Goal: Task Accomplishment & Management: Manage account settings

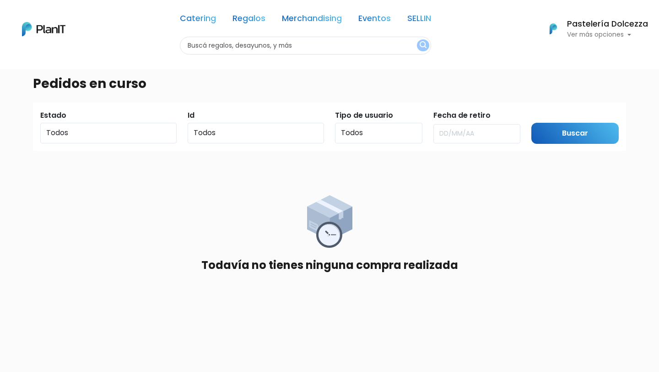
click at [212, 47] on input "text" at bounding box center [305, 46] width 251 height 18
type input "pasteleria"
click at [417, 39] on button "submit" at bounding box center [423, 45] width 12 height 12
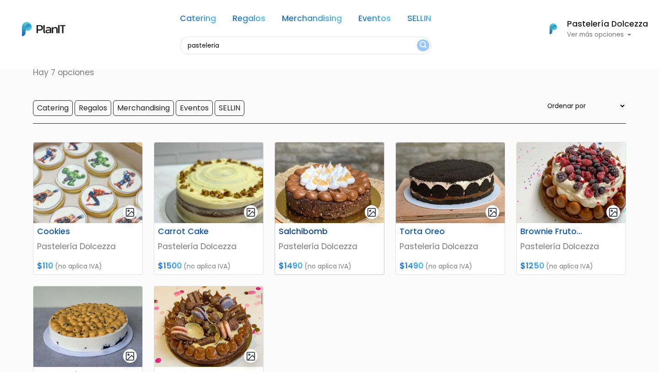
scroll to position [39, 0]
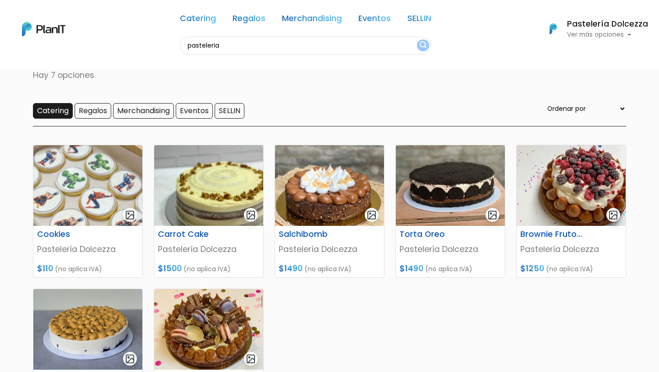
click at [57, 108] on input "Catering" at bounding box center [53, 111] width 40 height 16
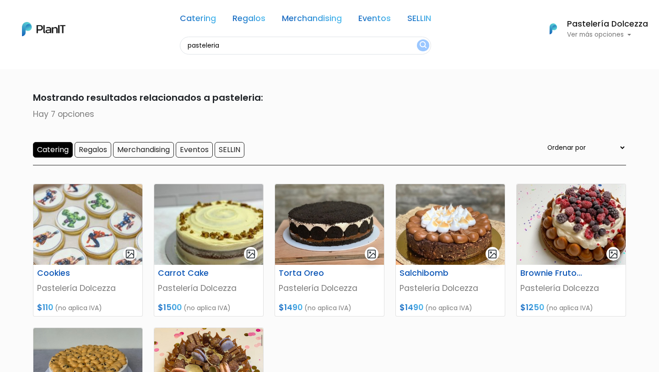
click at [46, 30] on img at bounding box center [43, 29] width 43 height 14
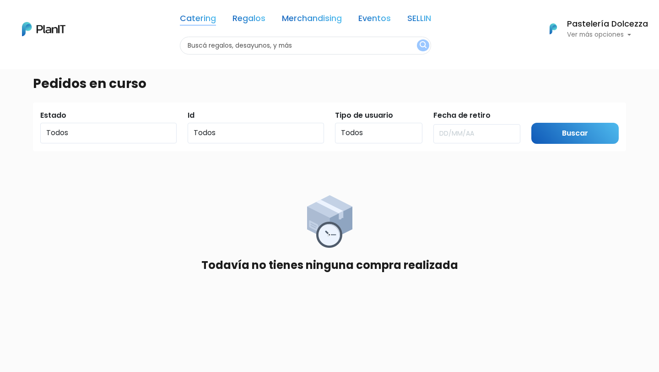
click at [195, 21] on link "Catering" at bounding box center [198, 20] width 36 height 11
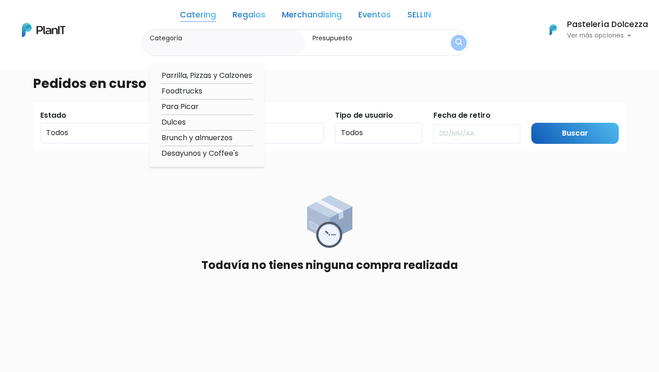
click at [190, 119] on option "Dulces" at bounding box center [207, 122] width 92 height 11
type input "Dulces"
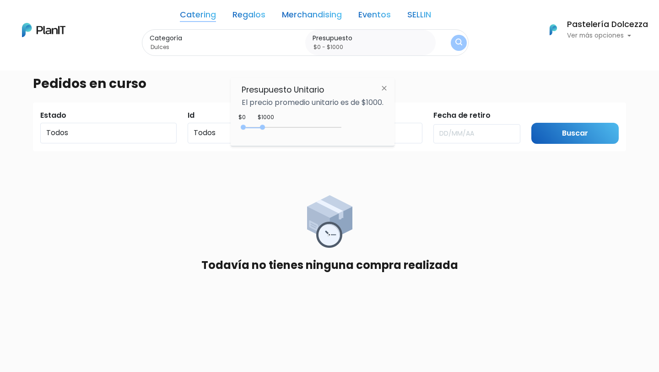
click at [344, 38] on label "Presupuesto" at bounding box center [372, 38] width 119 height 10
click at [344, 43] on input "$0 - $1000" at bounding box center [372, 47] width 119 height 9
click at [381, 87] on img at bounding box center [384, 88] width 17 height 16
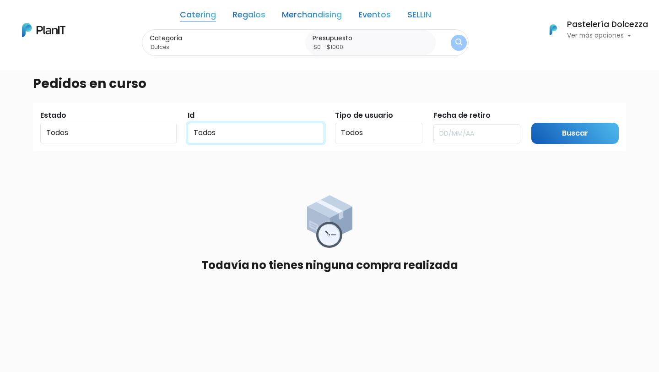
click at [256, 133] on select "Todos" at bounding box center [256, 133] width 136 height 21
click at [331, 46] on input "$0 - $1000" at bounding box center [372, 47] width 119 height 9
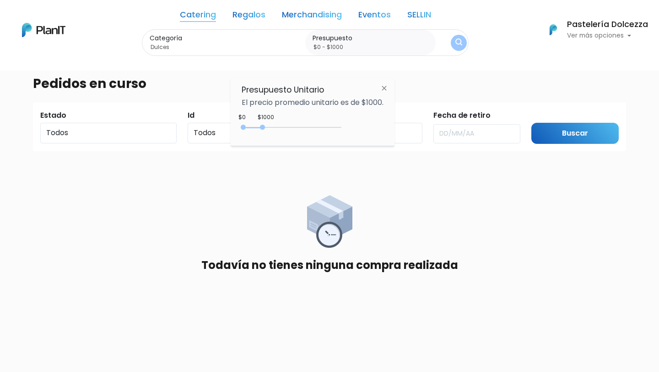
click at [313, 126] on div "0 : 1000 0 1000" at bounding box center [293, 129] width 96 height 9
click at [324, 125] on div "0 : 3500 0 3500" at bounding box center [293, 129] width 96 height 9
drag, startPoint x: 324, startPoint y: 125, endPoint x: 359, endPoint y: 133, distance: 35.6
click at [359, 133] on div "$4950 $0 0 : 4950 0 4950 0,5000" at bounding box center [313, 129] width 142 height 18
type input "$0 - Más de $5000"
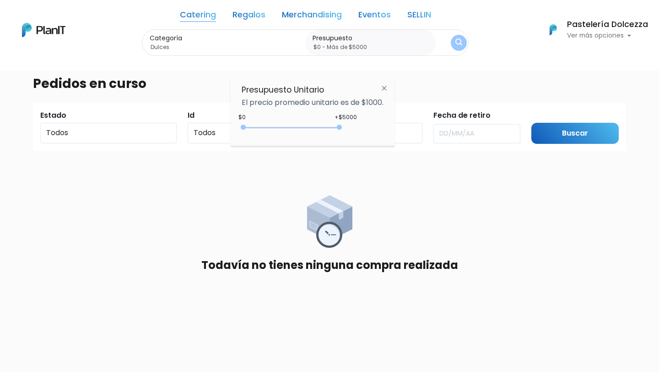
click at [385, 87] on img at bounding box center [384, 88] width 17 height 16
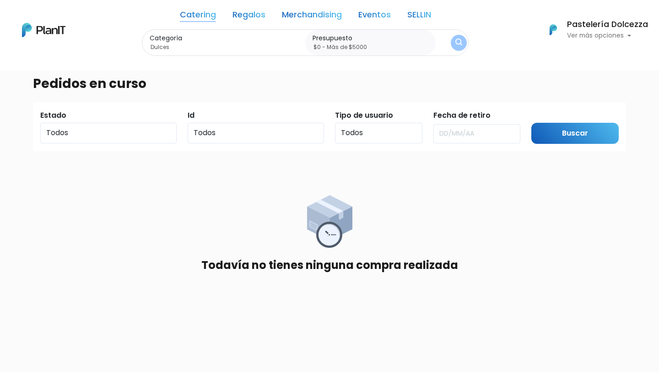
click at [455, 40] on button "submit" at bounding box center [459, 43] width 16 height 16
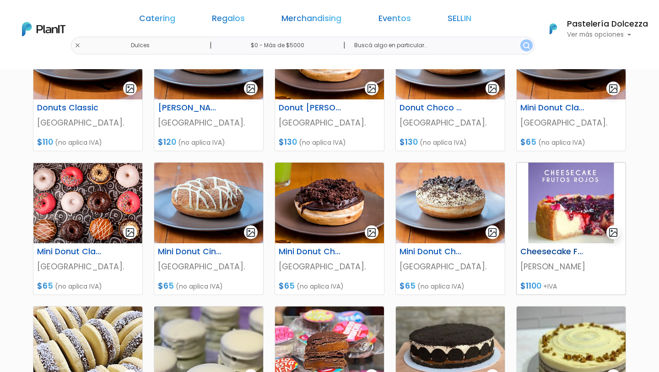
click at [530, 267] on p "[PERSON_NAME]" at bounding box center [571, 266] width 102 height 12
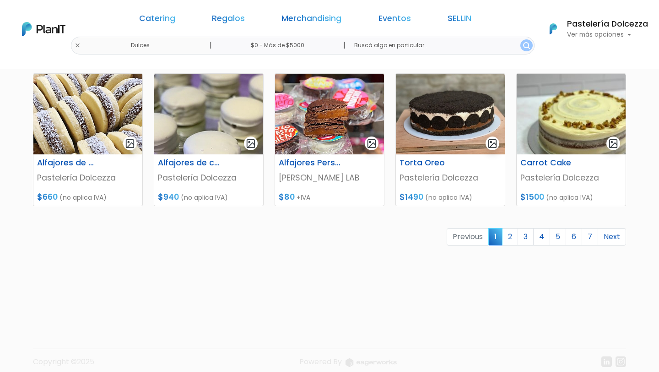
scroll to position [424, 0]
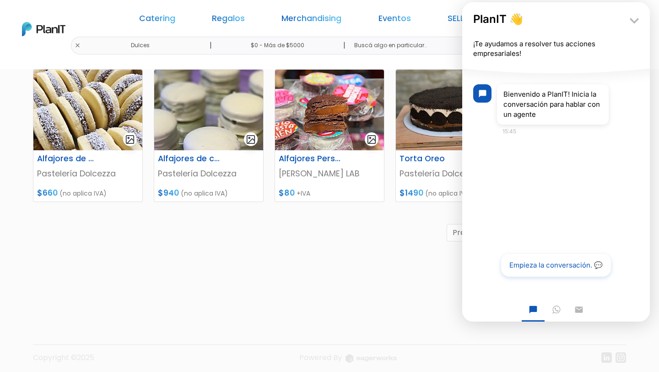
click at [396, 223] on div "Donuts Classic Donut City. $110 (no aplica IVA) Donut Cinnamon Donut City. $120…" at bounding box center [329, 36] width 604 height 530
click at [630, 25] on icon "keyboard_arrow_down" at bounding box center [634, 20] width 18 height 18
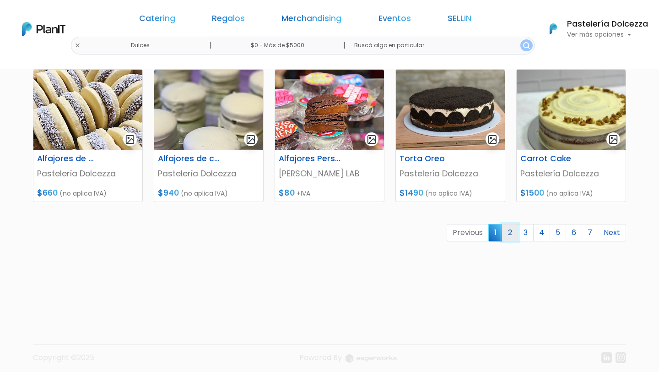
click at [510, 238] on link "2" at bounding box center [510, 232] width 16 height 17
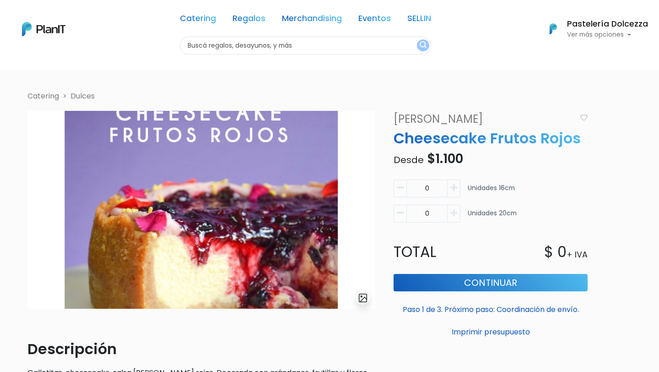
click at [414, 125] on link "[PERSON_NAME]" at bounding box center [482, 119] width 188 height 16
click at [455, 185] on icon "button" at bounding box center [453, 188] width 7 height 8
click at [398, 185] on icon "button" at bounding box center [400, 188] width 7 height 8
type input "0"
click at [450, 213] on icon "button" at bounding box center [453, 213] width 7 height 8
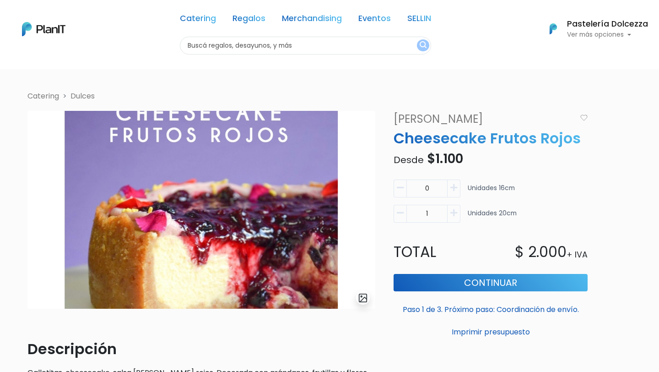
click at [404, 215] on button "button" at bounding box center [400, 214] width 13 height 18
type input "0"
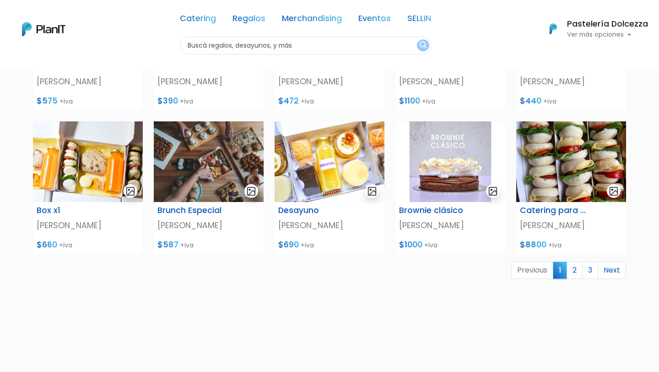
scroll to position [314, 0]
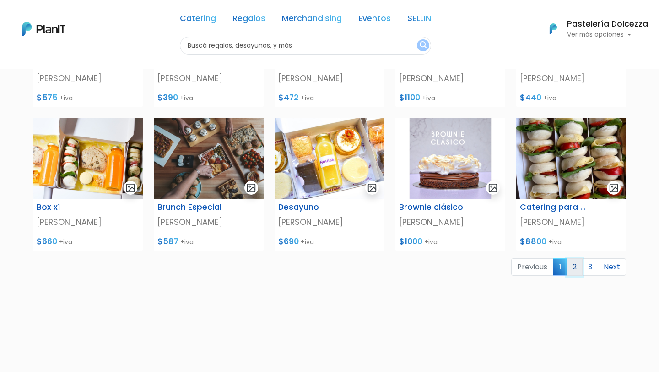
click at [574, 267] on link "2" at bounding box center [575, 266] width 16 height 17
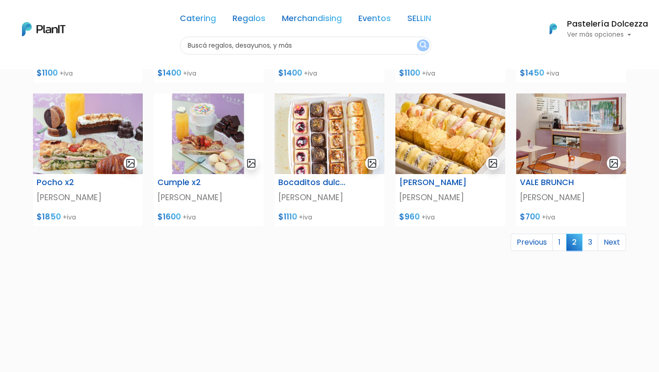
scroll to position [337, 0]
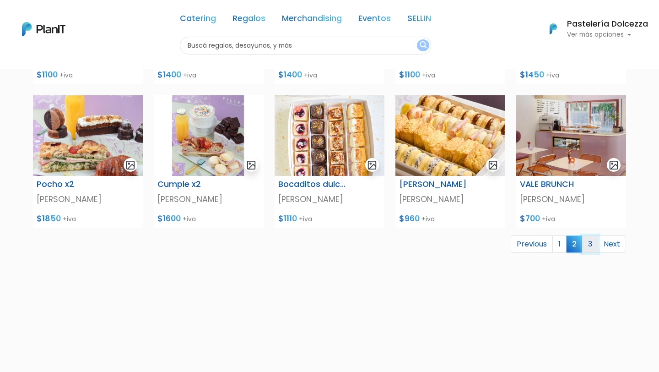
click at [593, 244] on link "3" at bounding box center [590, 243] width 16 height 17
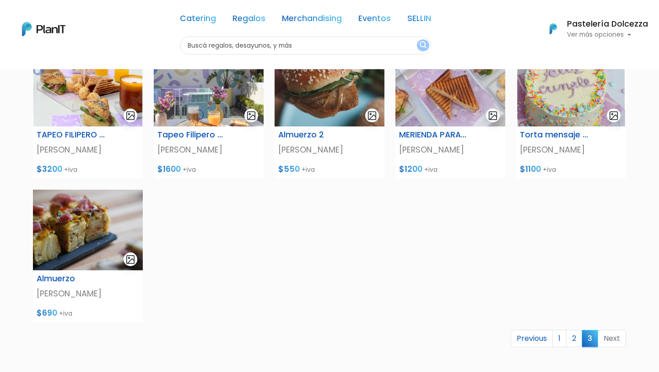
scroll to position [97, 0]
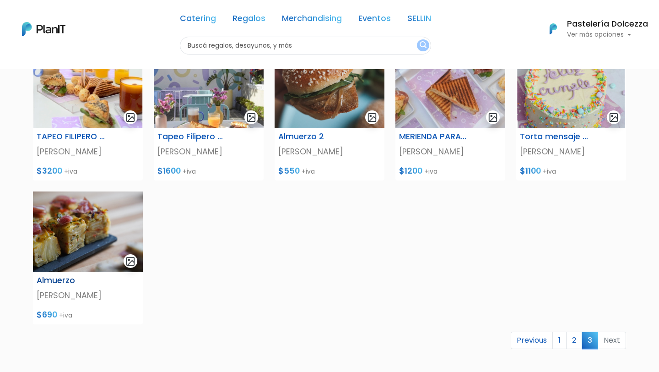
click at [80, 248] on img at bounding box center [88, 231] width 110 height 81
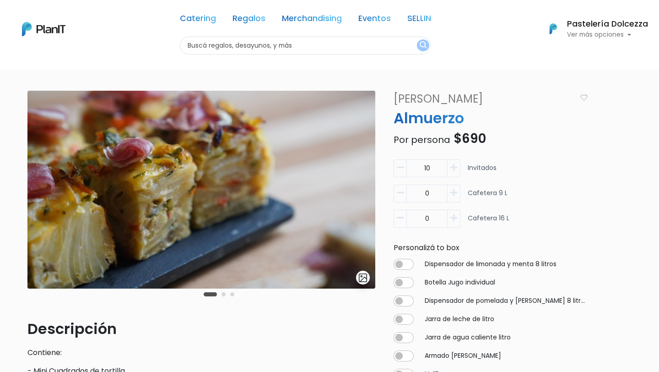
click at [243, 231] on img at bounding box center [201, 190] width 348 height 198
click at [361, 279] on img "submit" at bounding box center [363, 277] width 11 height 11
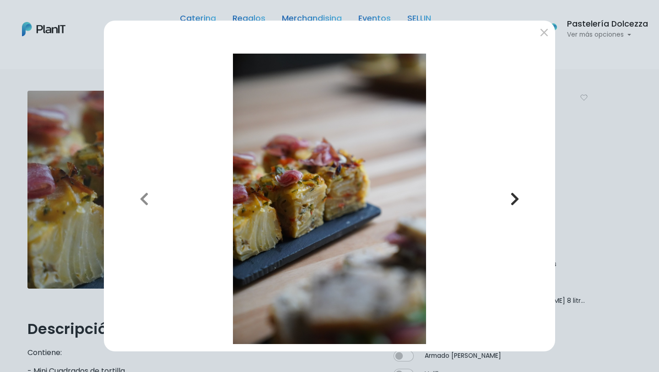
click at [515, 191] on icon "button" at bounding box center [514, 198] width 9 height 15
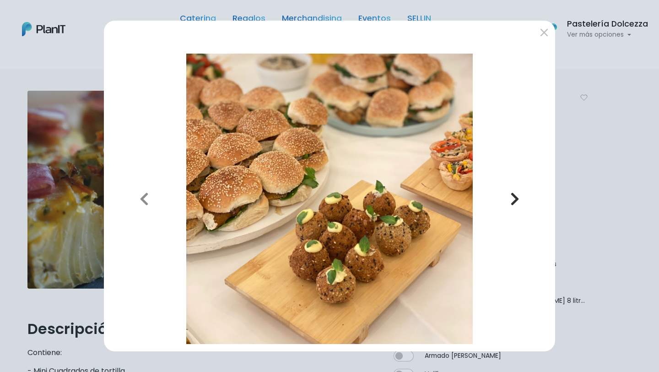
click at [515, 191] on icon "button" at bounding box center [514, 198] width 9 height 15
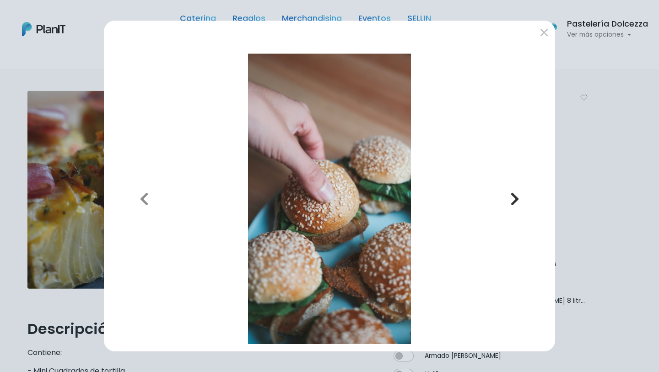
click at [515, 191] on icon "button" at bounding box center [514, 198] width 9 height 15
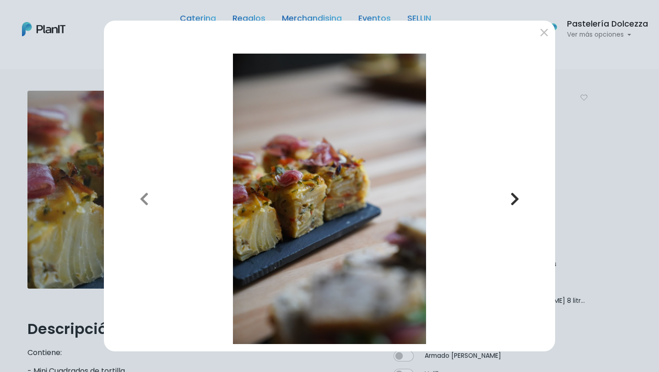
click at [515, 191] on icon "button" at bounding box center [514, 198] width 9 height 15
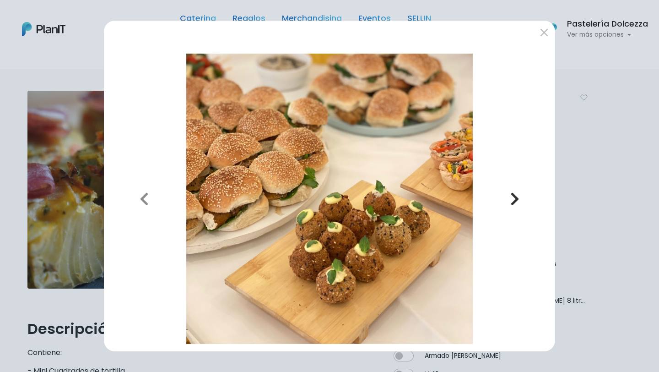
click at [515, 191] on icon "button" at bounding box center [514, 198] width 9 height 15
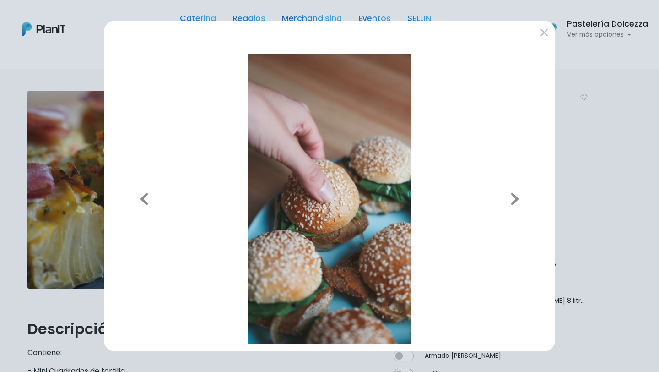
click at [611, 155] on div "Previous Next" at bounding box center [329, 186] width 659 height 372
click at [49, 291] on div "Previous Next" at bounding box center [329, 186] width 659 height 372
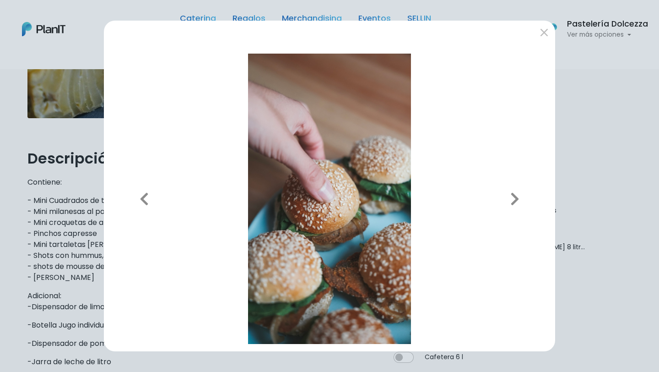
scroll to position [291, 0]
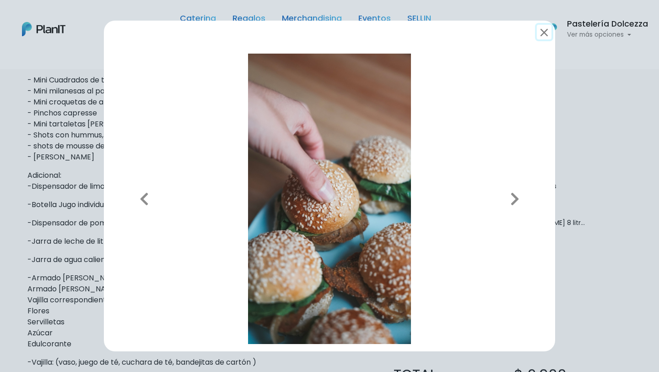
click at [539, 33] on button "submit" at bounding box center [544, 32] width 15 height 15
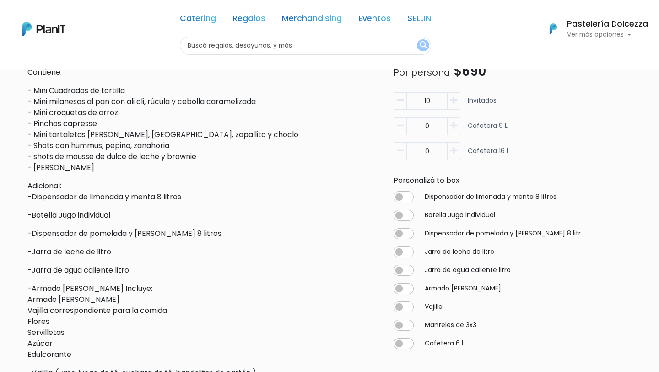
scroll to position [0, 0]
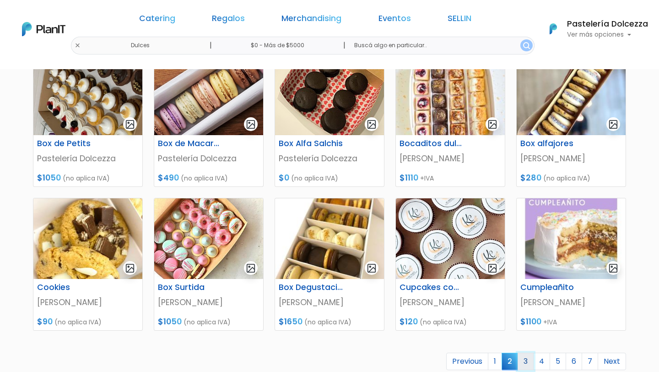
click at [525, 355] on link "3" at bounding box center [526, 360] width 16 height 17
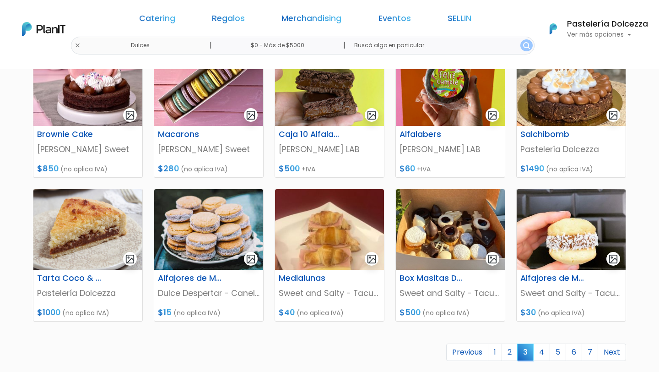
scroll to position [429, 0]
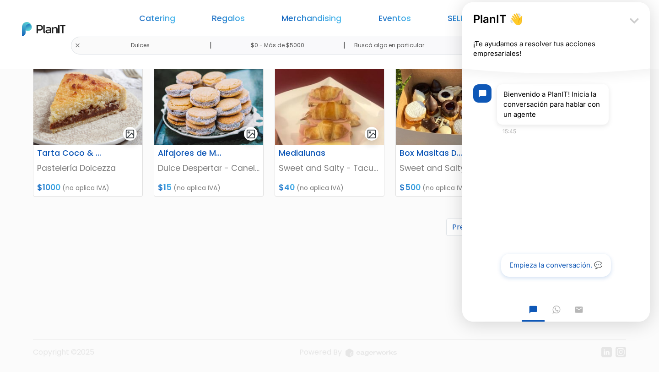
click at [634, 22] on icon "keyboard_arrow_down" at bounding box center [634, 20] width 18 height 18
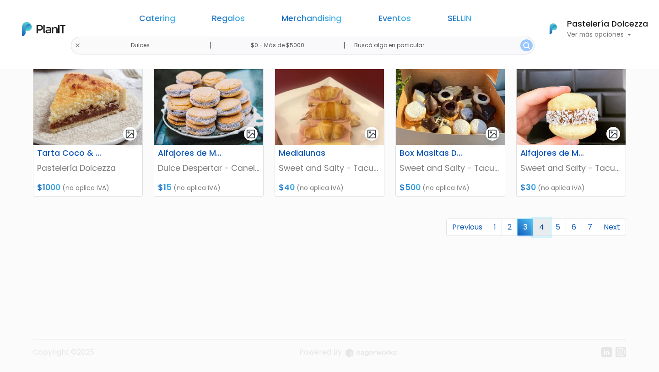
click at [539, 224] on link "4" at bounding box center [541, 226] width 17 height 17
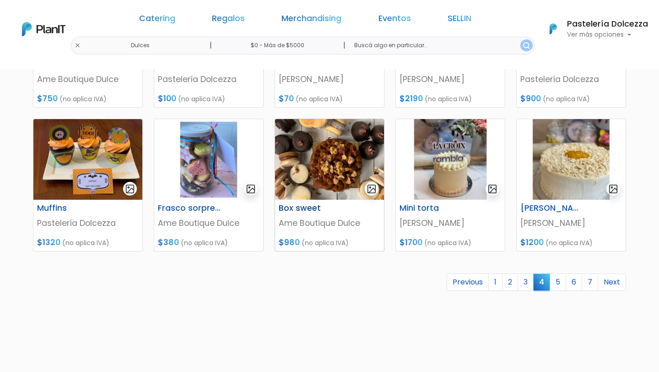
scroll to position [416, 0]
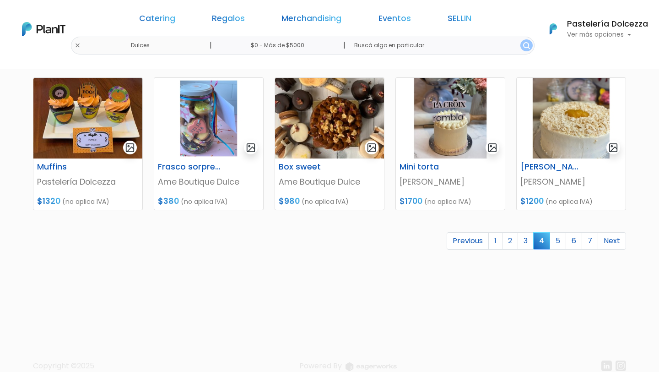
click at [557, 242] on link "5" at bounding box center [558, 240] width 16 height 17
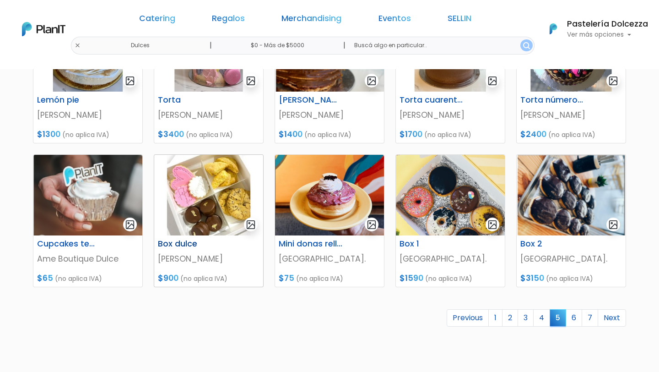
scroll to position [344, 0]
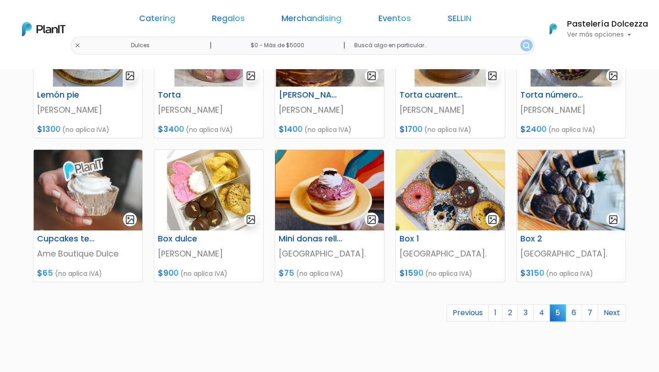
click at [575, 23] on h6 "Pastelería Dolcezza" at bounding box center [607, 24] width 81 height 8
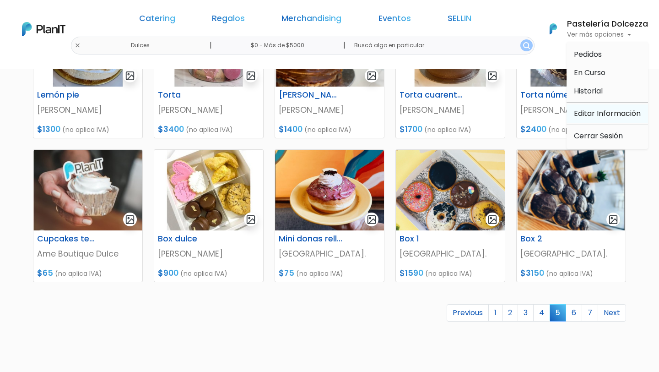
click at [584, 117] on link "Editar Información" at bounding box center [607, 113] width 81 height 18
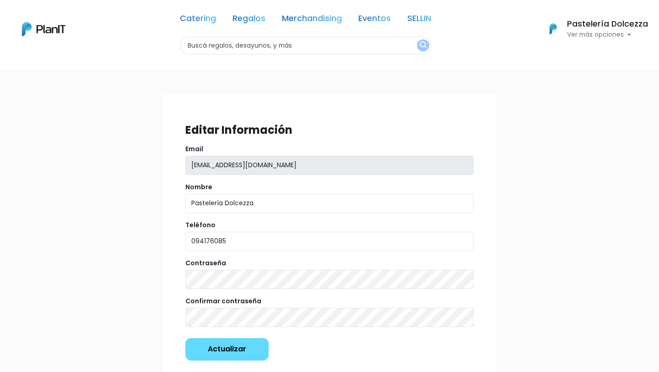
click at [260, 44] on input "text" at bounding box center [305, 46] width 251 height 18
type input "pasteleria dolcezza"
click at [417, 39] on button "submit" at bounding box center [423, 45] width 12 height 12
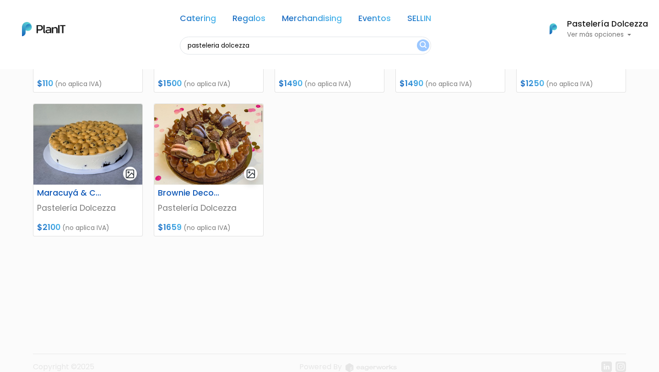
scroll to position [238, 0]
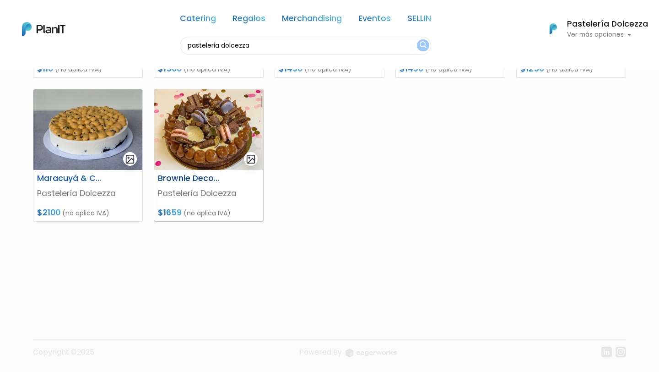
click at [216, 194] on p "Pastelería Dolcezza" at bounding box center [209, 193] width 102 height 12
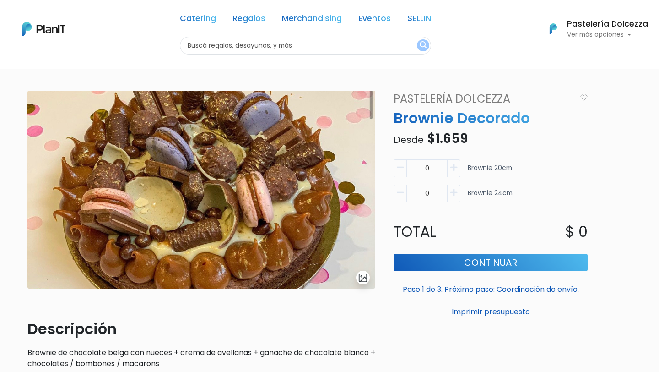
click at [429, 95] on link "Pastelería Dolcezza" at bounding box center [482, 99] width 188 height 16
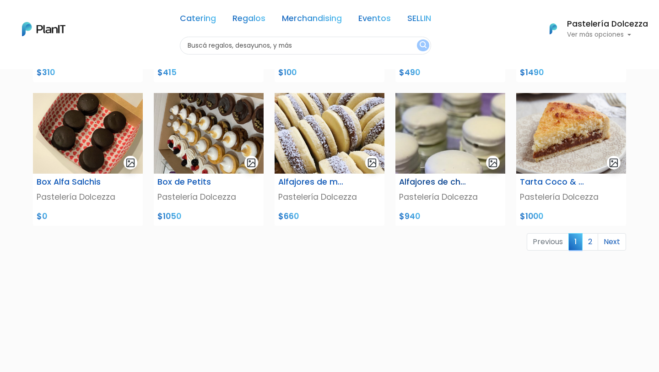
scroll to position [376, 0]
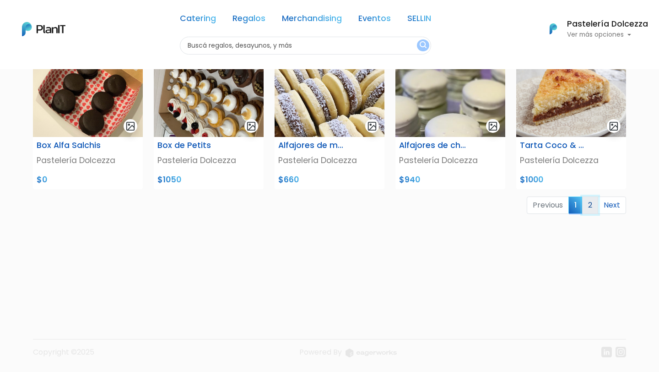
click at [585, 205] on link "2" at bounding box center [590, 204] width 16 height 17
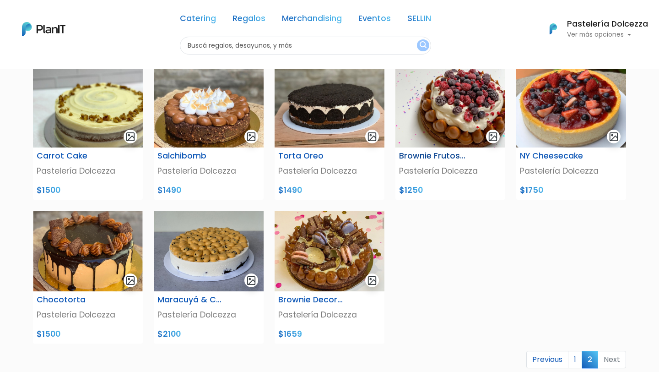
scroll to position [77, 0]
click at [601, 36] on p "Ver más opciones" at bounding box center [607, 35] width 81 height 6
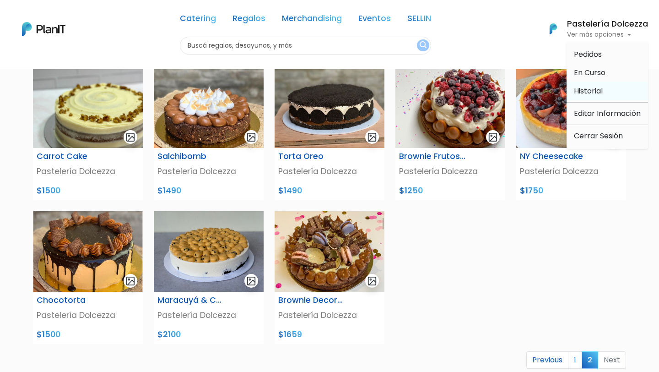
click at [608, 89] on link "Historial" at bounding box center [607, 91] width 81 height 18
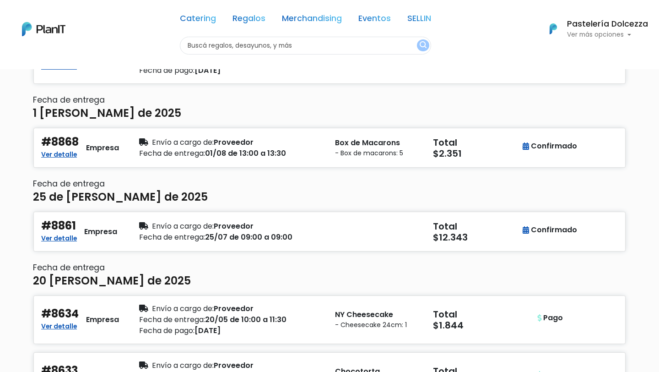
scroll to position [152, 0]
